Goal: Register for event/course

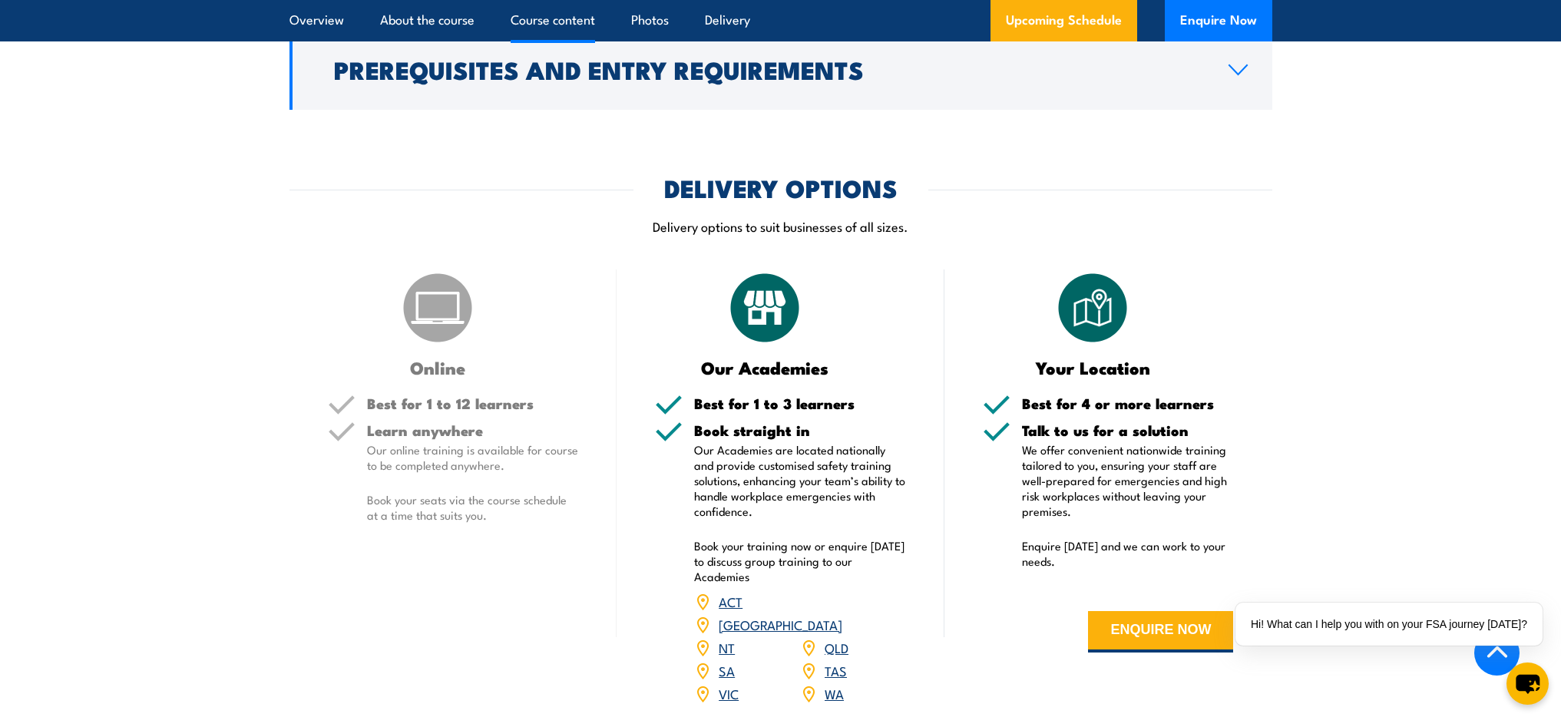
scroll to position [1209, 0]
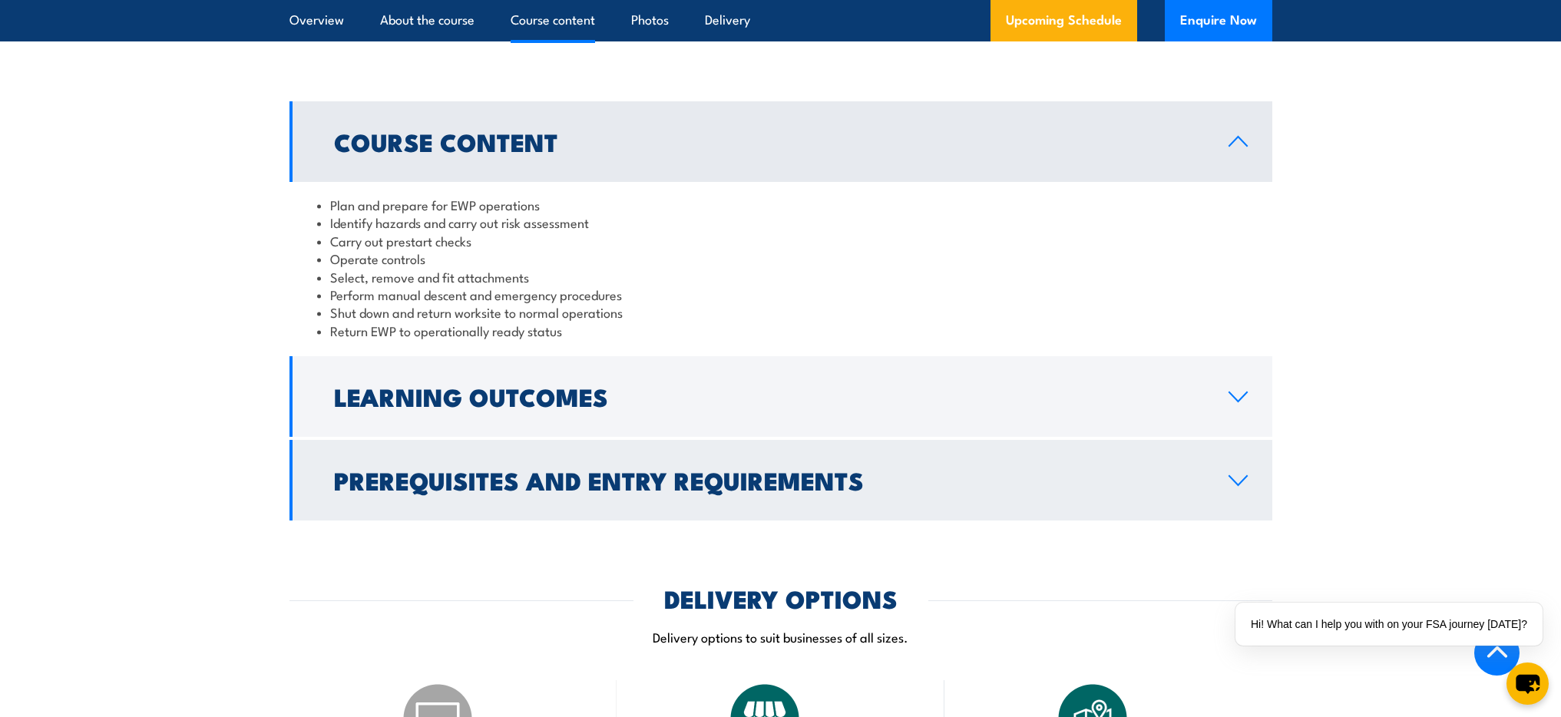
click at [778, 484] on h2 "Prerequisites and Entry Requirements" at bounding box center [769, 480] width 870 height 22
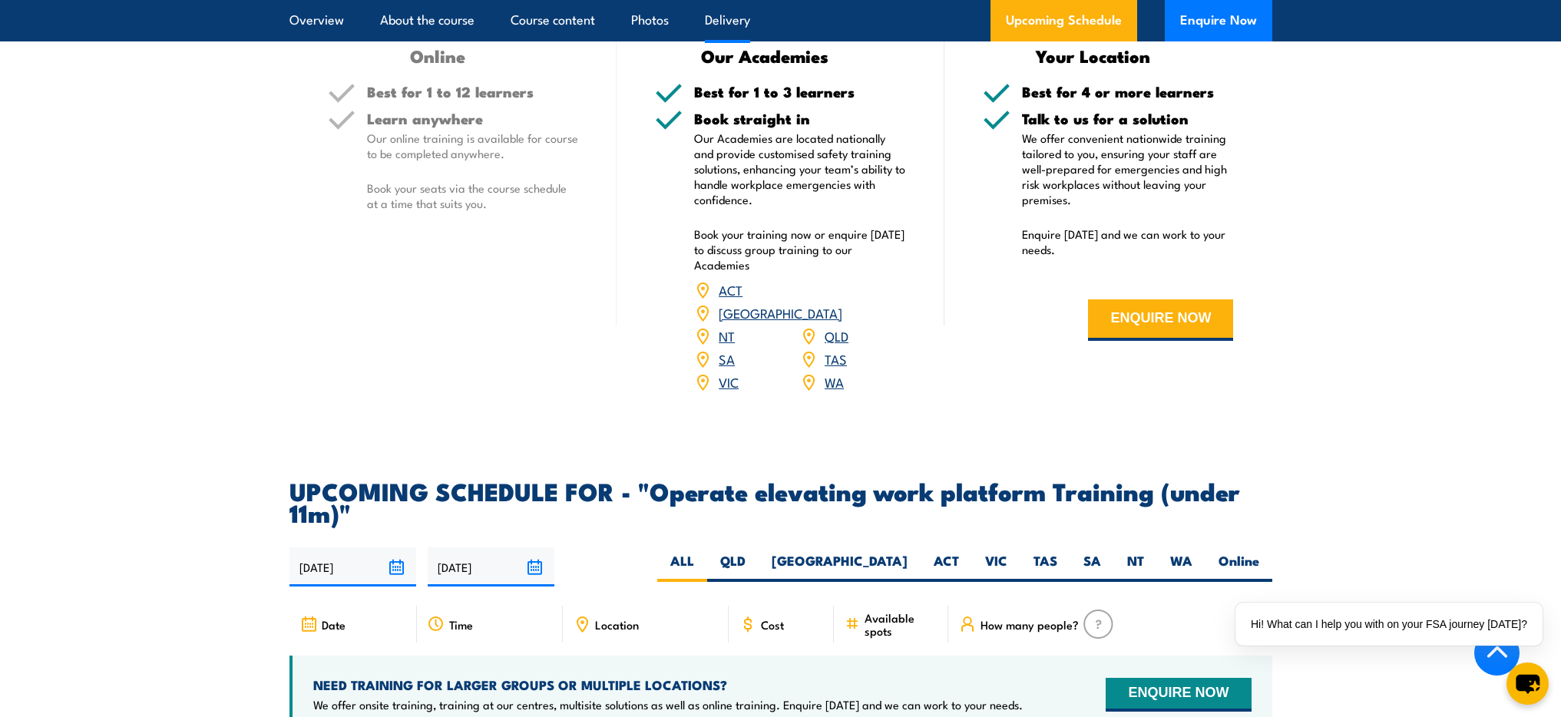
scroll to position [2433, 0]
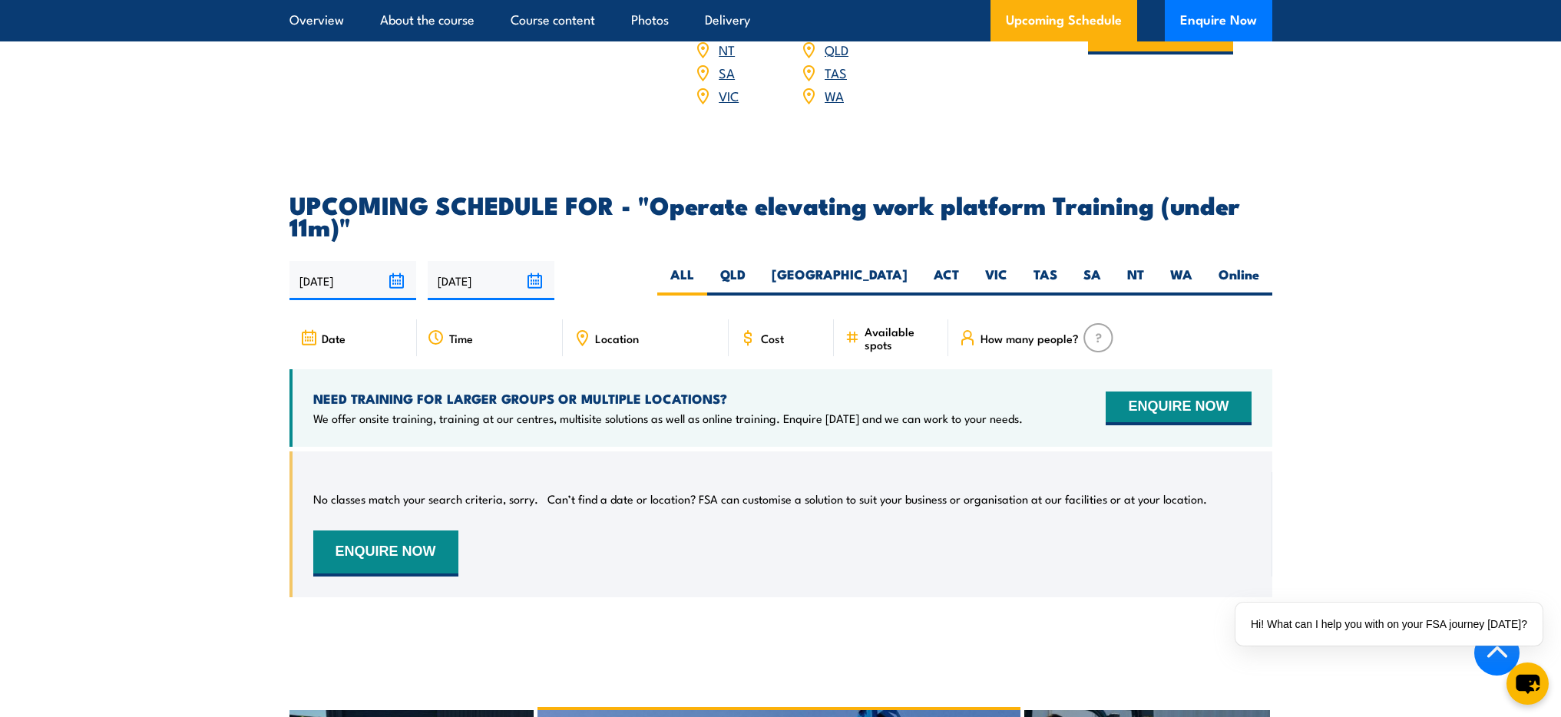
click at [881, 325] on span "Available spots" at bounding box center [901, 338] width 73 height 26
click at [889, 266] on label "[GEOGRAPHIC_DATA]" at bounding box center [840, 281] width 162 height 30
click at [908, 266] on input "[GEOGRAPHIC_DATA]" at bounding box center [913, 271] width 10 height 10
radio input "true"
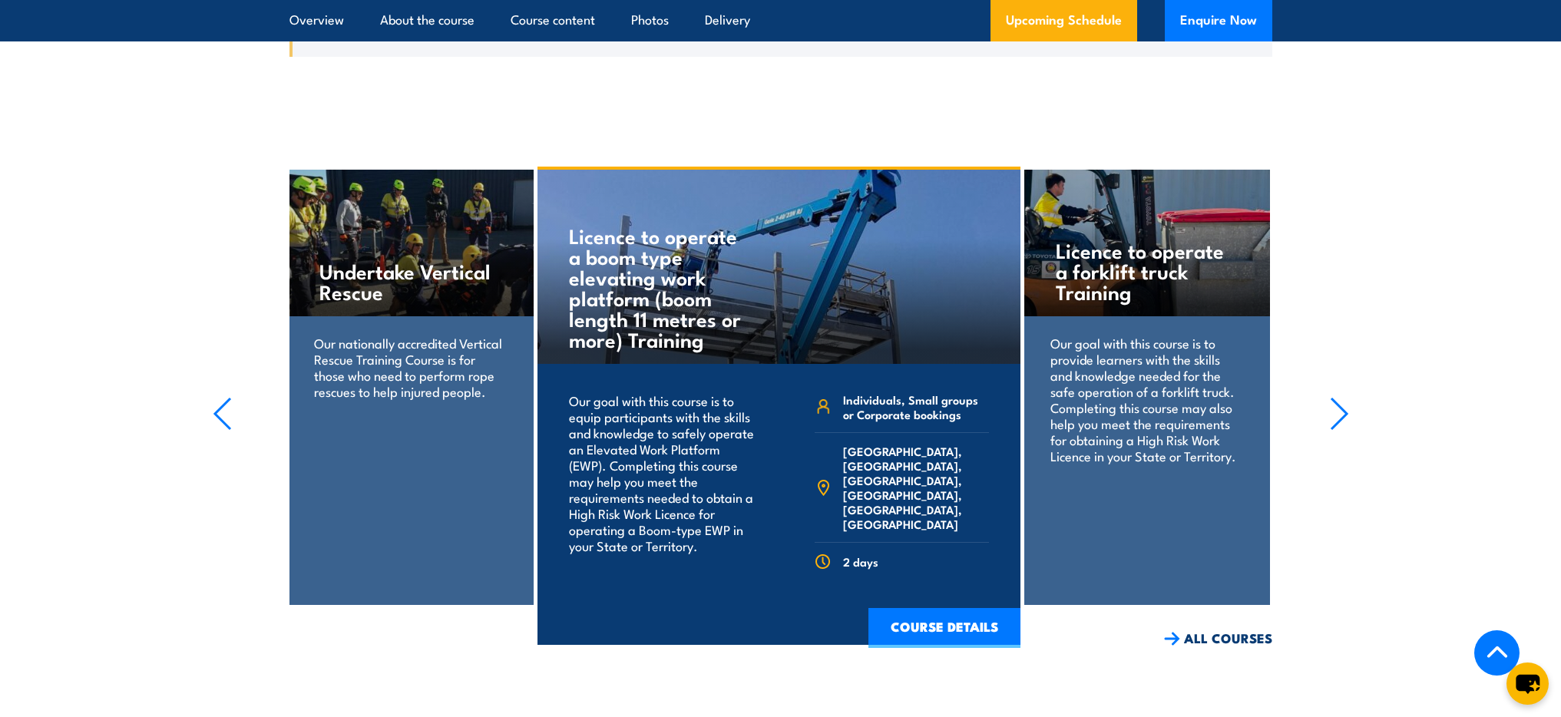
scroll to position [2204, 0]
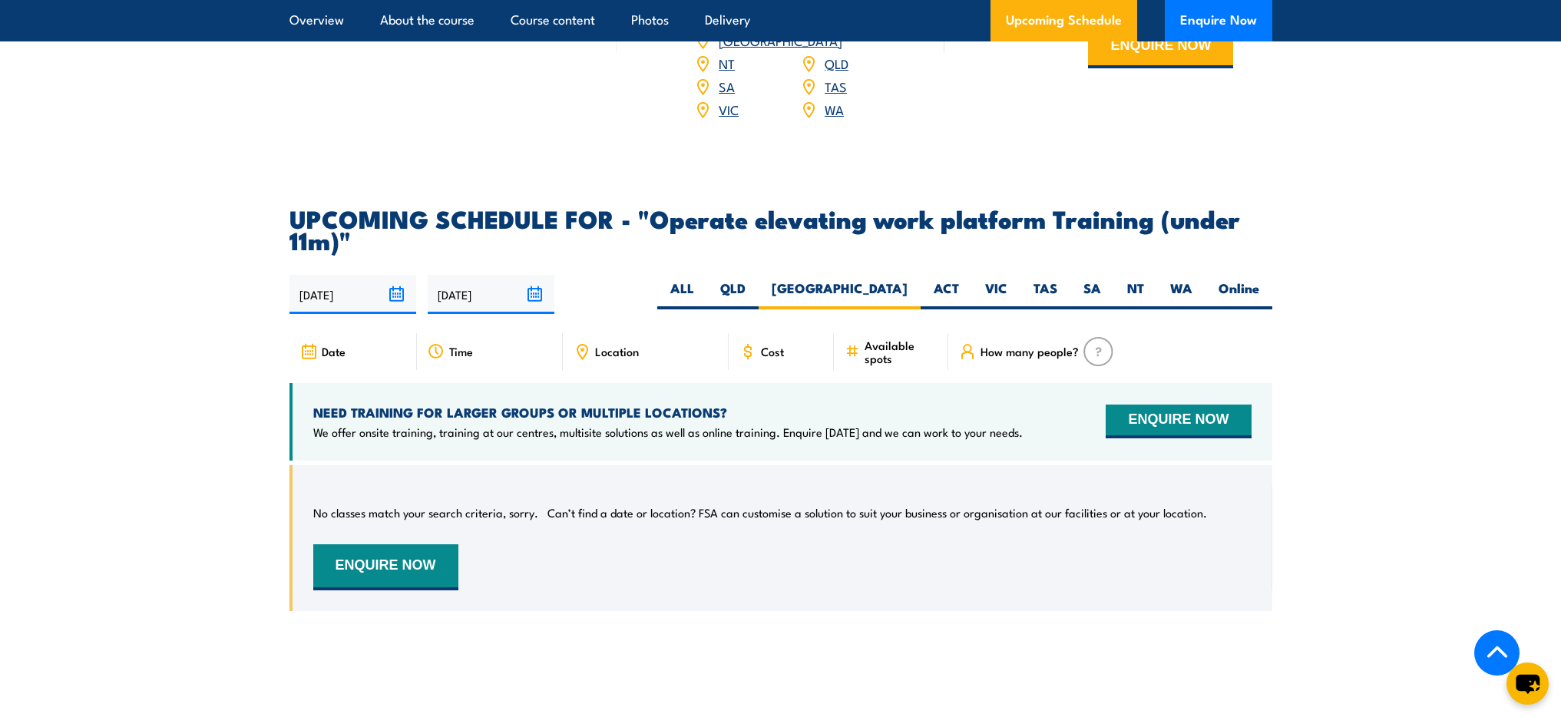
click at [773, 345] on span "Cost" at bounding box center [772, 351] width 23 height 13
click at [752, 343] on icon at bounding box center [748, 351] width 17 height 17
